Goal: Information Seeking & Learning: Find specific fact

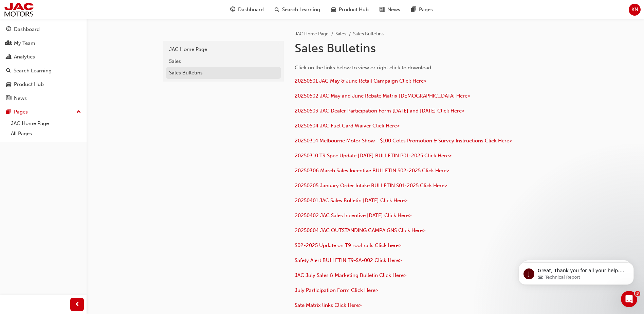
click at [190, 73] on div "Sales Bulletins" at bounding box center [223, 73] width 109 height 8
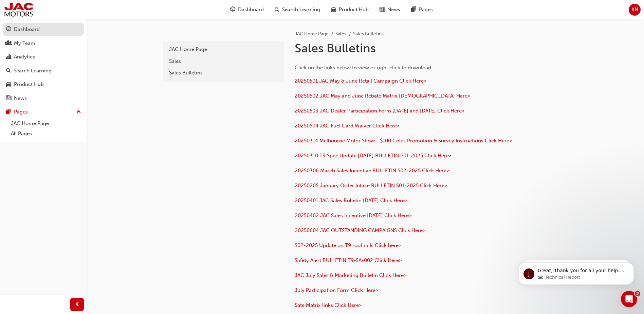
click at [30, 30] on div "Dashboard" at bounding box center [27, 29] width 26 height 8
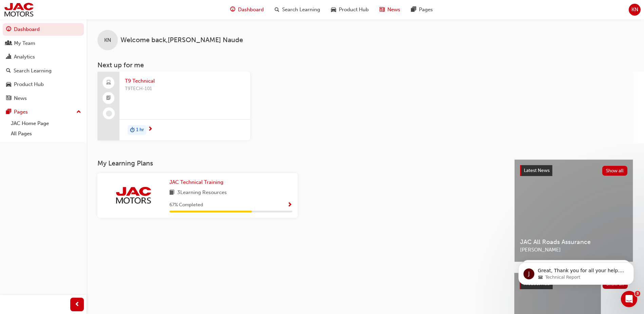
click at [395, 10] on span "News" at bounding box center [394, 10] width 13 height 8
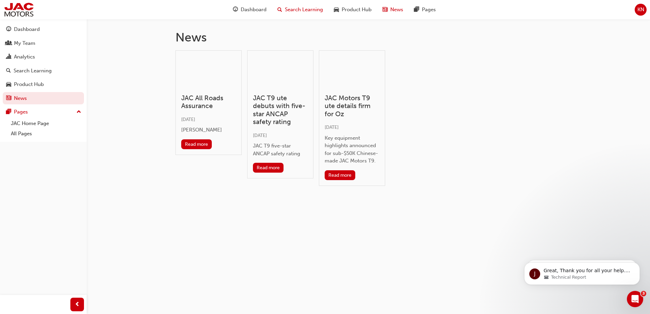
click at [290, 10] on span "Search Learning" at bounding box center [304, 10] width 38 height 8
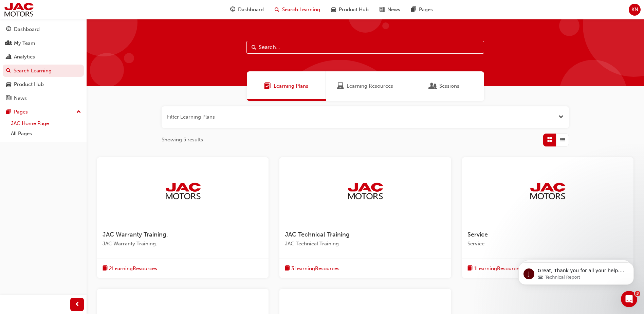
click at [31, 125] on link "JAC Home Page" at bounding box center [46, 123] width 76 height 11
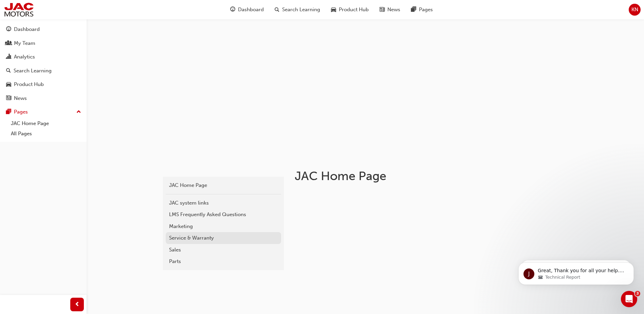
click at [186, 238] on div "Service & Warranty" at bounding box center [223, 238] width 109 height 8
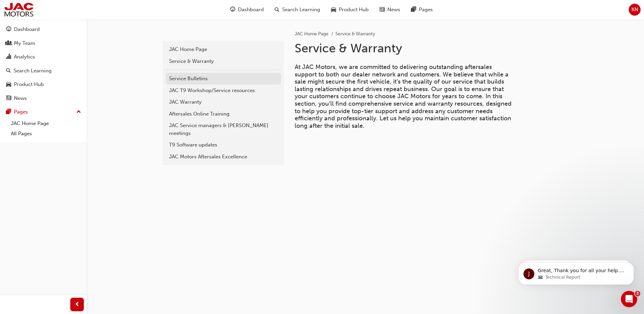
click at [192, 78] on div "Service Bulletins" at bounding box center [223, 79] width 109 height 8
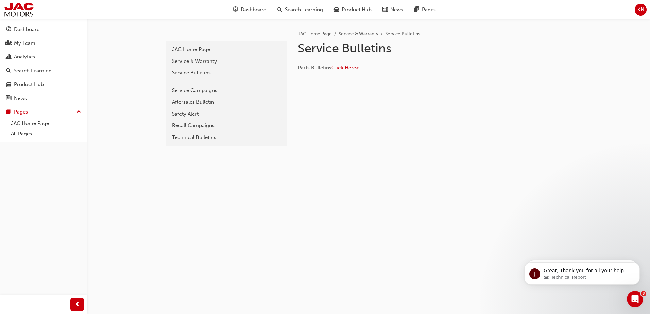
click at [347, 66] on span "Click Here>" at bounding box center [344, 68] width 27 height 6
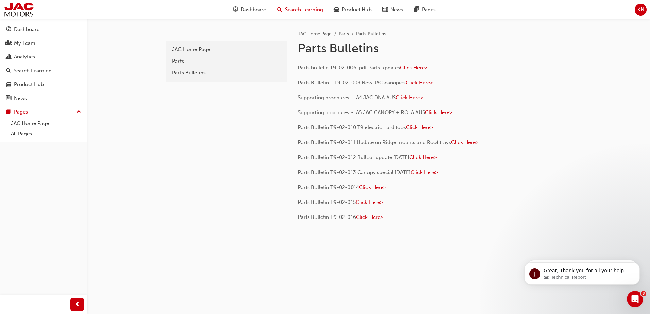
click at [298, 11] on span "Search Learning" at bounding box center [304, 10] width 38 height 8
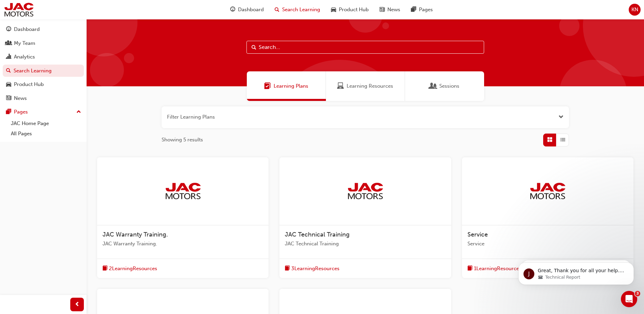
click at [282, 48] on input "text" at bounding box center [366, 47] width 238 height 13
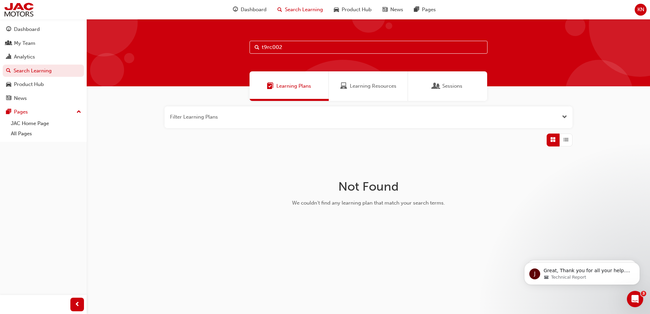
type input "t9rc002"
click at [26, 44] on div "My Team" at bounding box center [24, 43] width 21 height 8
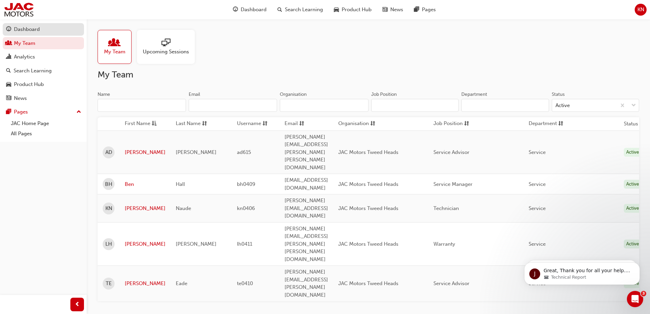
click at [32, 32] on div "Dashboard" at bounding box center [27, 29] width 26 height 8
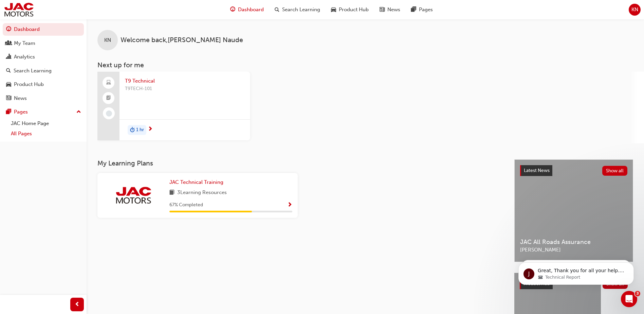
click at [27, 134] on link "All Pages" at bounding box center [46, 133] width 76 height 11
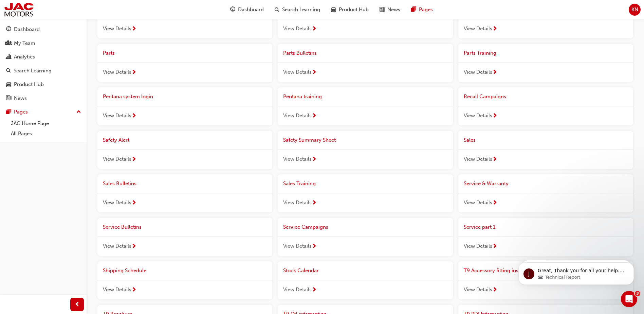
scroll to position [306, 0]
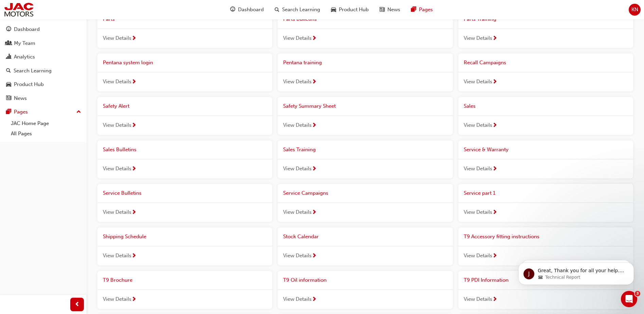
click at [303, 210] on span "View Details" at bounding box center [297, 212] width 29 height 8
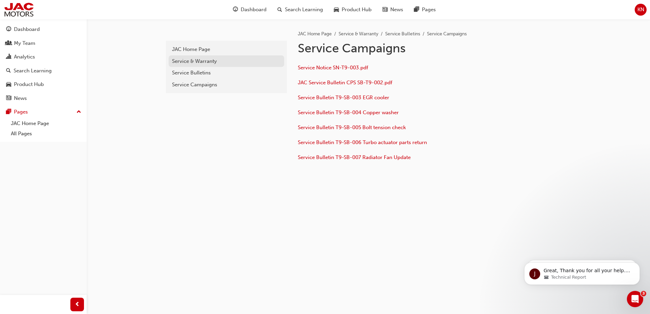
click at [202, 63] on div "Service & Warranty" at bounding box center [226, 61] width 109 height 8
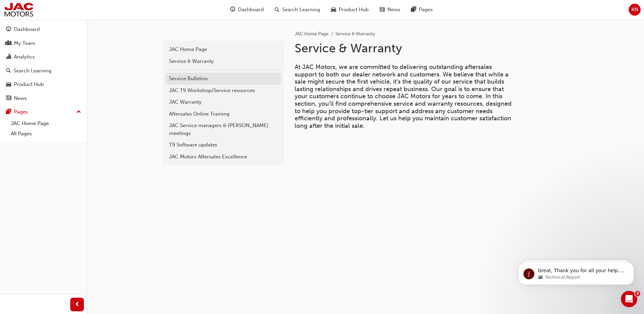
click at [191, 81] on div "Service Bulletins" at bounding box center [223, 79] width 109 height 8
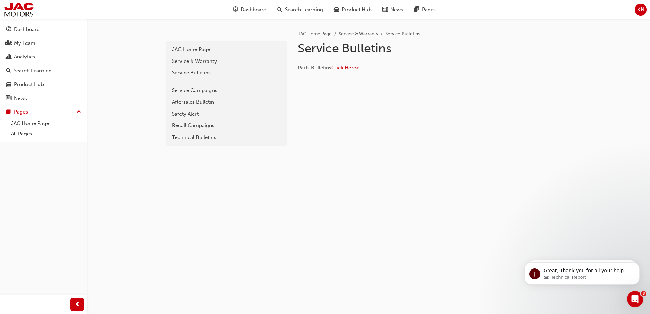
click at [355, 68] on span "Click Here>" at bounding box center [344, 68] width 27 height 6
click at [177, 89] on div "Service Campaigns" at bounding box center [226, 91] width 109 height 8
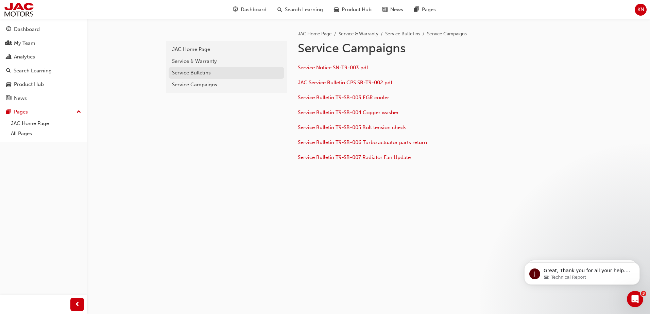
click at [216, 71] on div "Service Bulletins" at bounding box center [226, 73] width 109 height 8
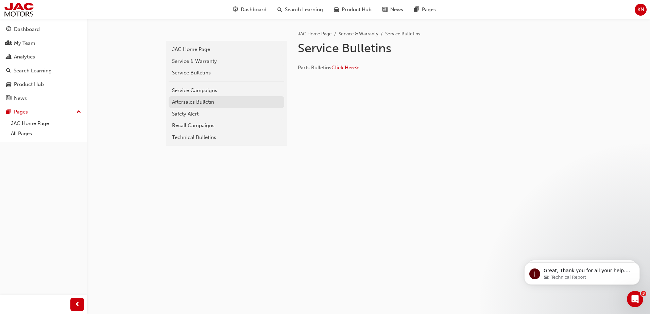
click at [207, 103] on div "Aftersales Bulletin" at bounding box center [226, 102] width 109 height 8
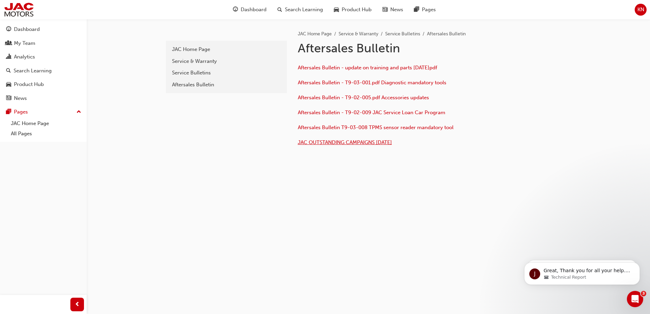
click at [341, 143] on span "JAC OUTSTANDING CAMPAIGNS 04/06/25" at bounding box center [345, 142] width 94 height 6
click at [196, 81] on div "Aftersales Bulletin" at bounding box center [226, 85] width 109 height 8
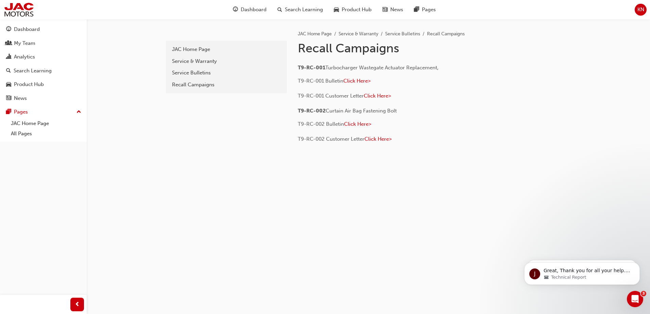
click at [319, 110] on span "T9-RC-002" at bounding box center [312, 111] width 28 height 6
click at [362, 111] on span "Curtain Air Bag Fastening Bolt" at bounding box center [360, 111] width 71 height 6
click at [370, 110] on span "Curtain Air Bag Fastening Bolt" at bounding box center [360, 111] width 71 height 6
click at [358, 123] on span "Click Here>" at bounding box center [357, 124] width 27 height 6
